Goal: Transaction & Acquisition: Purchase product/service

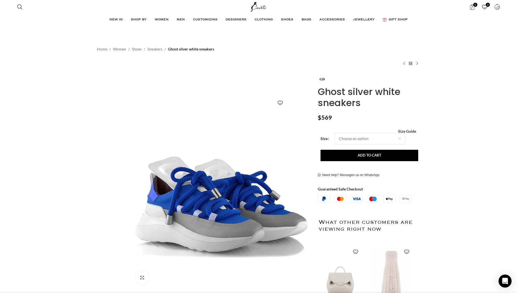
scroll to position [0, 57]
select select "2-uk"
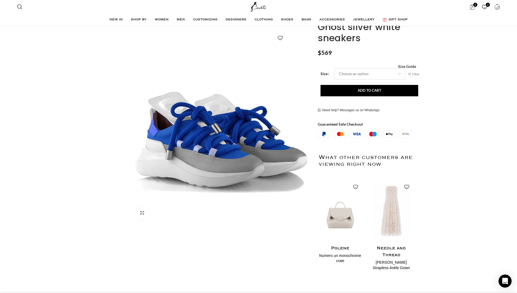
scroll to position [68, 0]
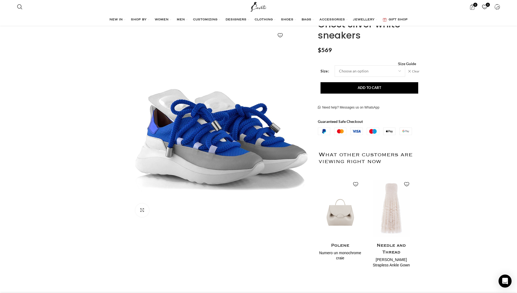
click at [370, 91] on button "Add to cart" at bounding box center [370, 87] width 98 height 11
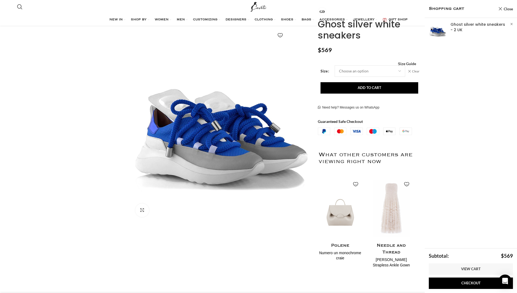
scroll to position [0, 57]
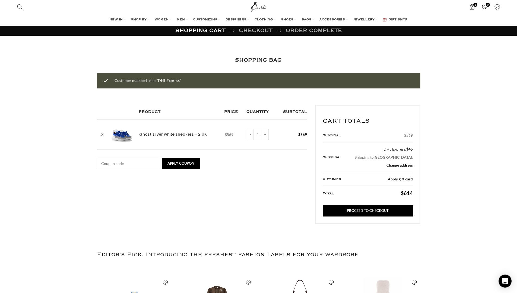
scroll to position [0, 114]
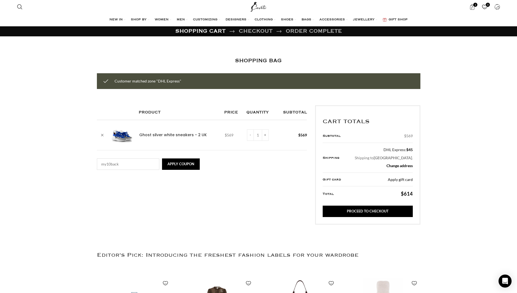
type input "my10back"
click at [181, 164] on button "Apply coupon" at bounding box center [181, 164] width 38 height 11
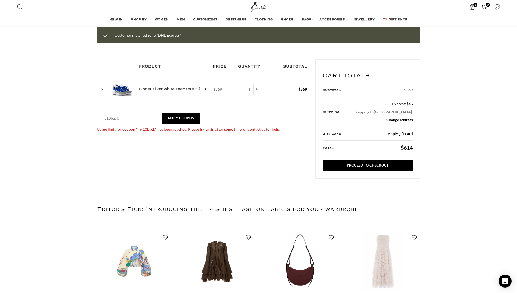
scroll to position [0, 629]
